Goal: Obtain resource: Obtain resource

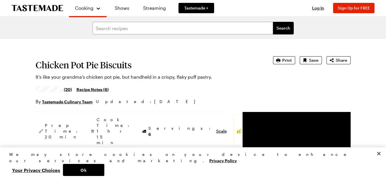
click at [93, 89] on link "Recipe Notes ( 6 )" at bounding box center [92, 89] width 32 height 6
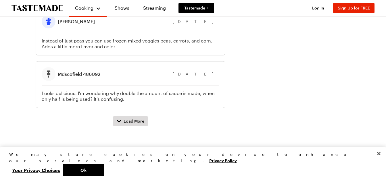
scroll to position [749, 0]
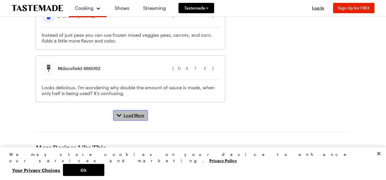
click at [118, 110] on button "Load More" at bounding box center [130, 115] width 34 height 10
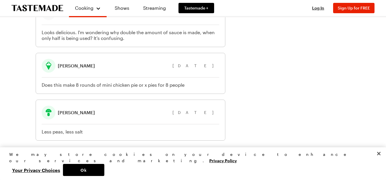
scroll to position [806, 0]
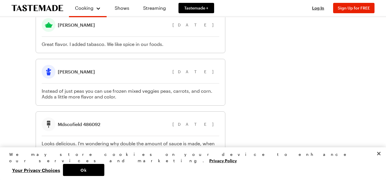
scroll to position [691, 0]
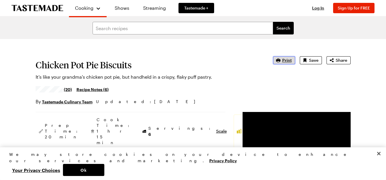
click at [283, 61] on button "Print" at bounding box center [284, 60] width 22 height 8
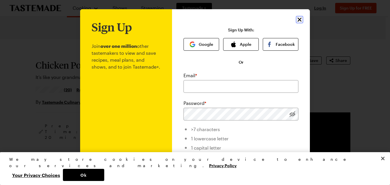
click at [296, 18] on icon "Close" at bounding box center [299, 19] width 7 height 7
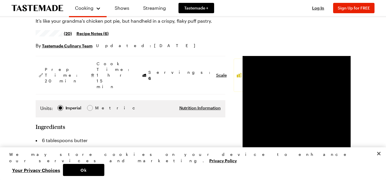
scroll to position [57, 0]
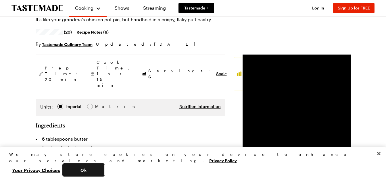
click at [104, 169] on button "Ok" at bounding box center [83, 170] width 41 height 12
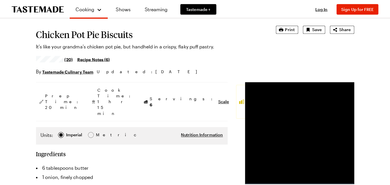
scroll to position [0, 0]
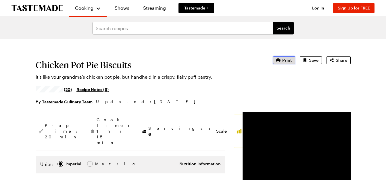
click at [290, 59] on span "Print" at bounding box center [286, 60] width 9 height 6
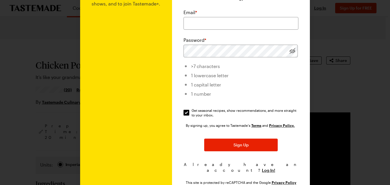
scroll to position [84, 0]
